Goal: Task Accomplishment & Management: Manage account settings

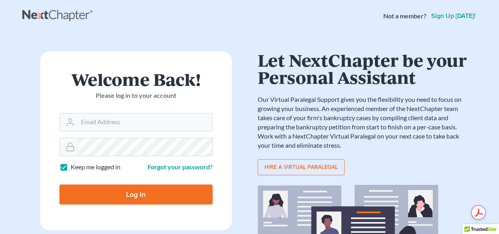
type input "HallieParsons.1"
click at [134, 189] on input "Log In" at bounding box center [135, 194] width 153 height 20
type input "Thinking..."
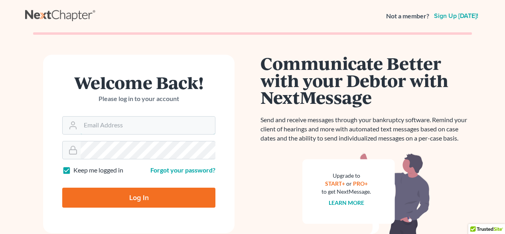
type input "HallieParsons.1"
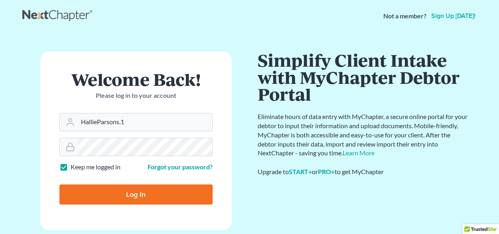
click at [159, 220] on form "Welcome Back! Please log in to your account Email Address HallieParsons.1 Passw…" at bounding box center [136, 140] width 192 height 178
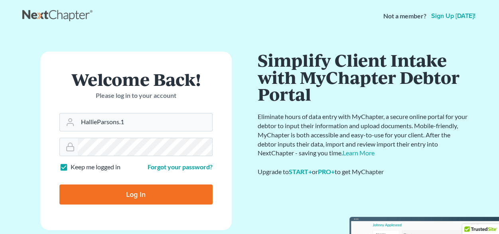
click at [155, 194] on input "Log In" at bounding box center [135, 194] width 153 height 20
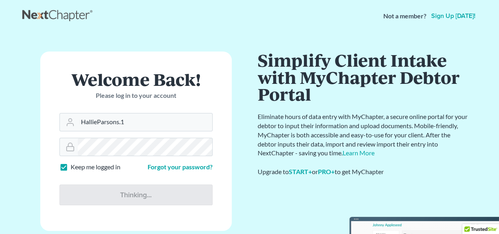
type input "Thinking..."
